Goal: Transaction & Acquisition: Purchase product/service

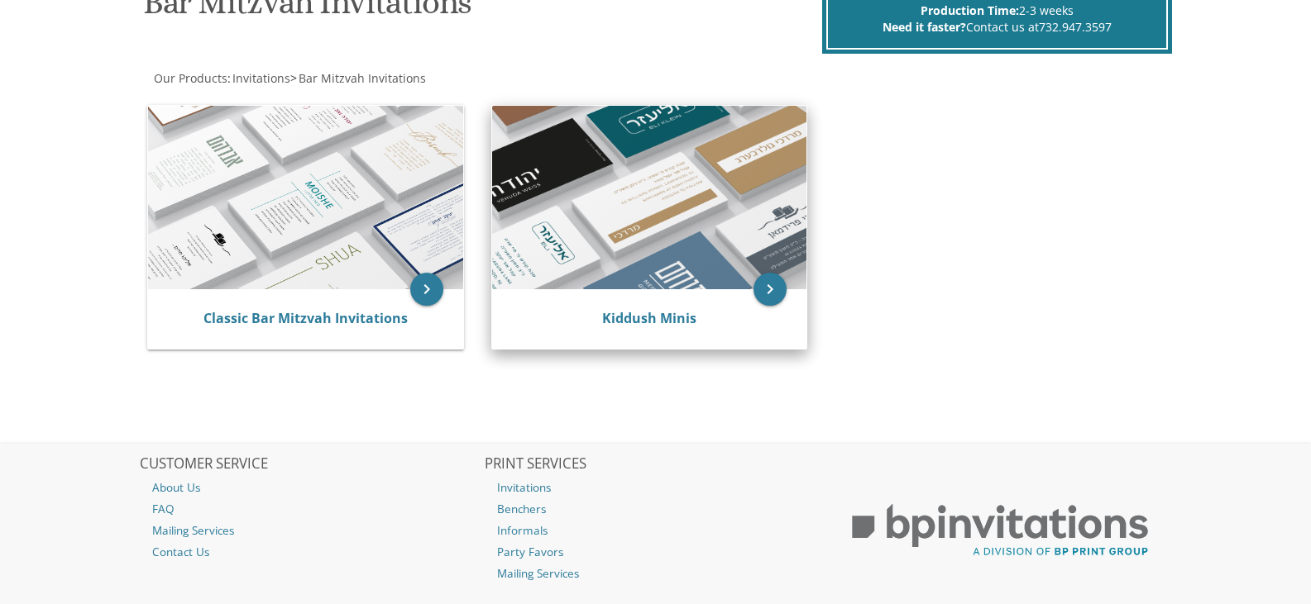
scroll to position [128, 0]
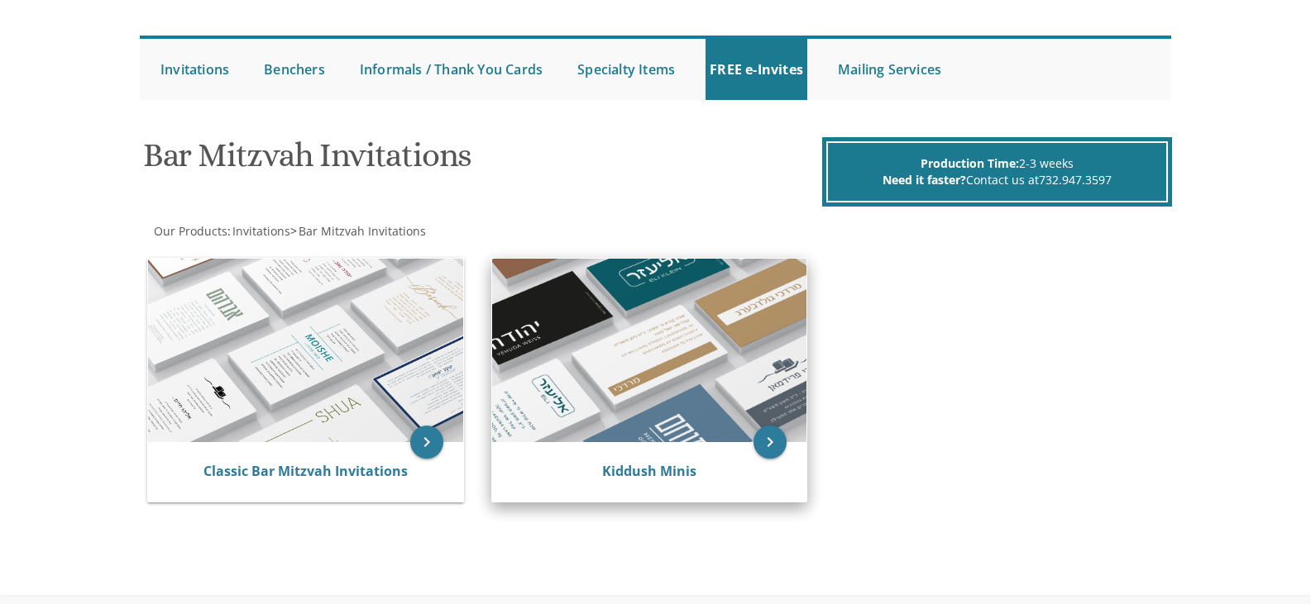
click at [705, 359] on img at bounding box center [649, 351] width 315 height 184
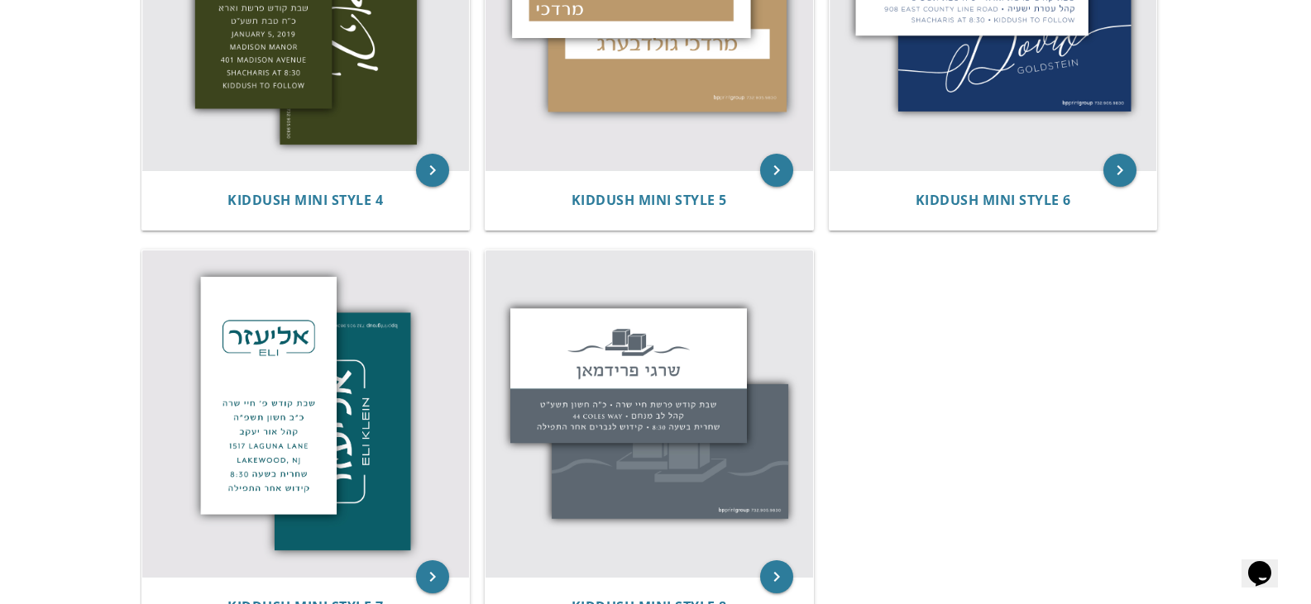
scroll to position [649, 0]
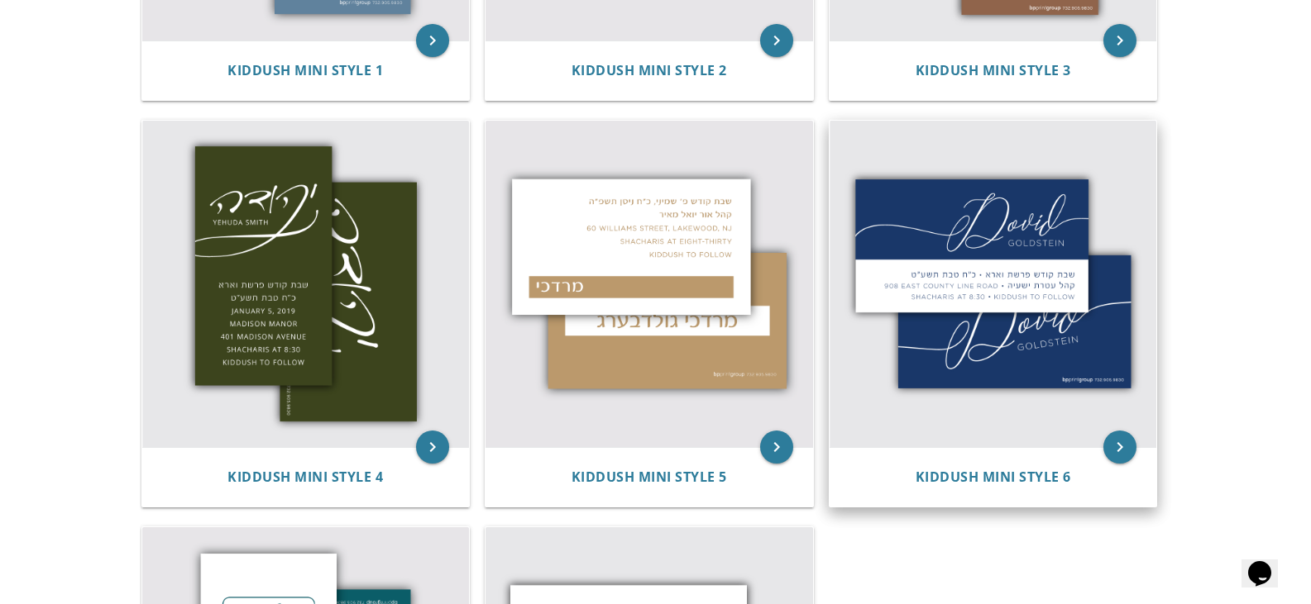
click at [990, 299] on img at bounding box center [992, 284] width 327 height 327
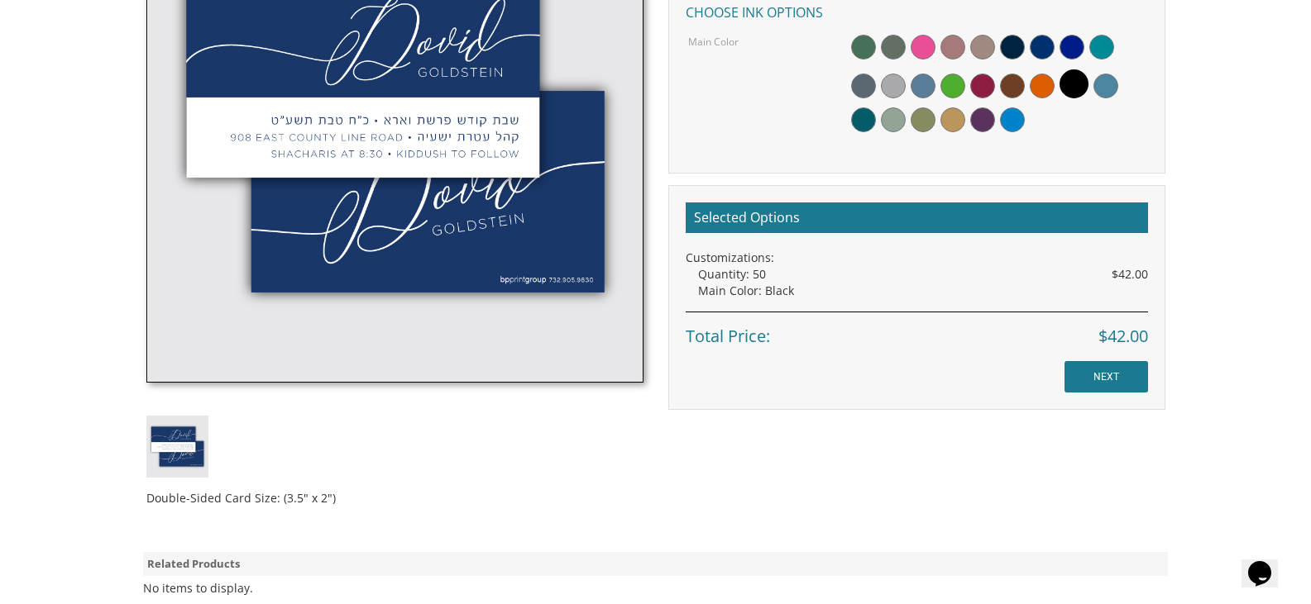
scroll to position [382, 0]
